Goal: Navigation & Orientation: Find specific page/section

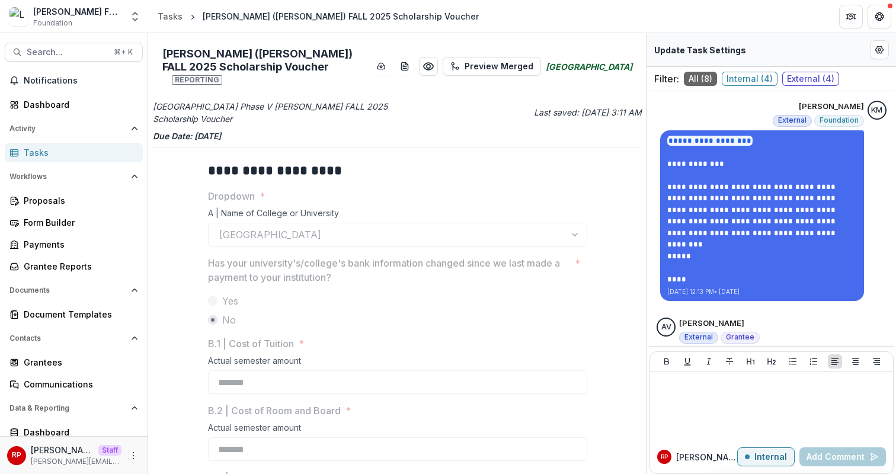
scroll to position [1072, 0]
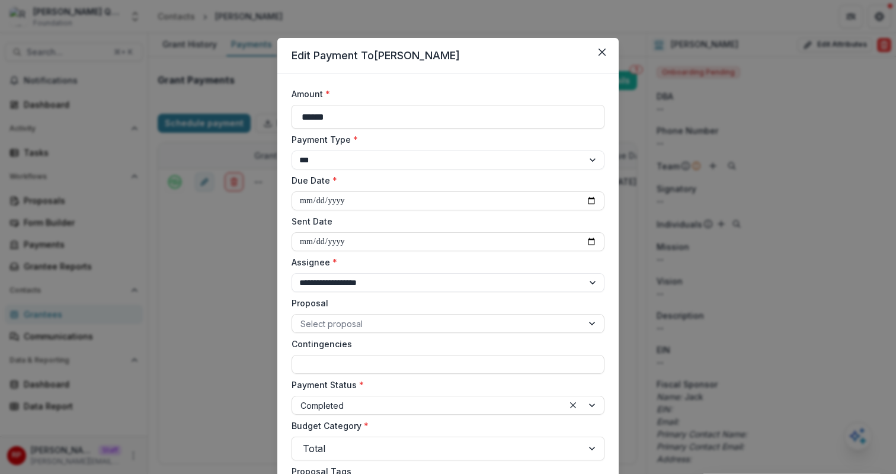
select select "**********"
